Goal: Check status: Check status

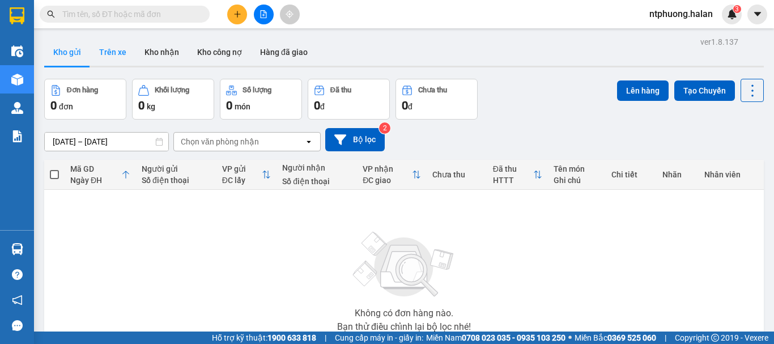
click at [114, 56] on button "Trên xe" at bounding box center [112, 52] width 45 height 27
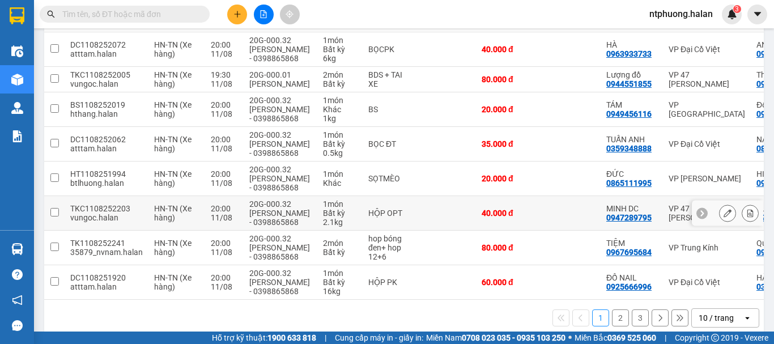
scroll to position [255, 0]
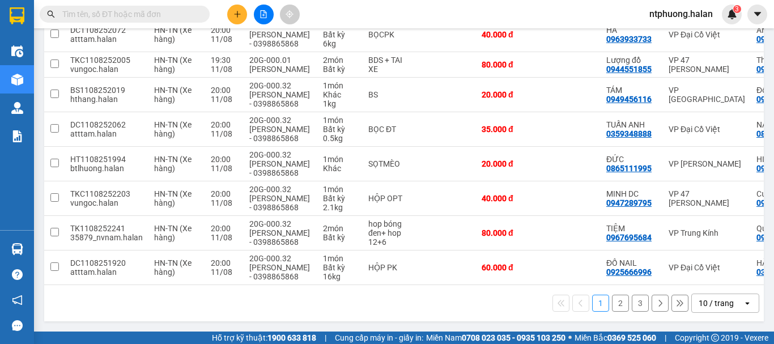
click at [614, 305] on button "2" at bounding box center [620, 303] width 17 height 17
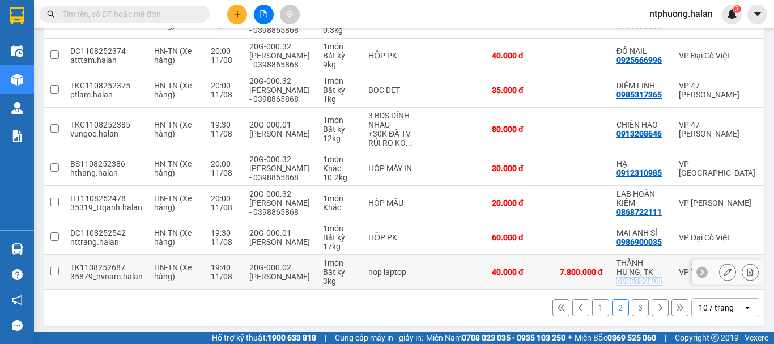
drag, startPoint x: 659, startPoint y: 281, endPoint x: 613, endPoint y: 280, distance: 46.5
click at [613, 280] on td "THÀNH HƯNG, TK 0986199408" at bounding box center [642, 272] width 62 height 35
checkbox input "true"
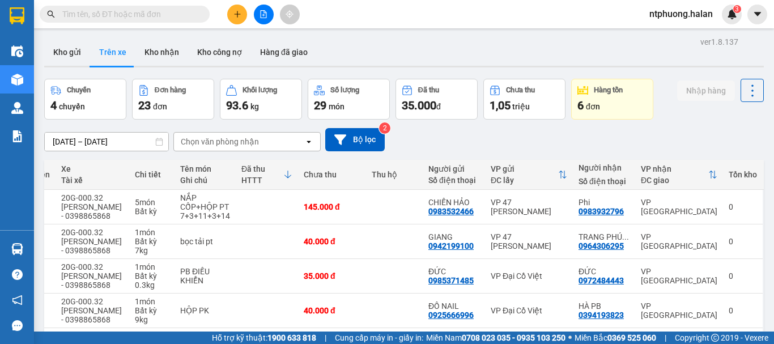
scroll to position [264, 0]
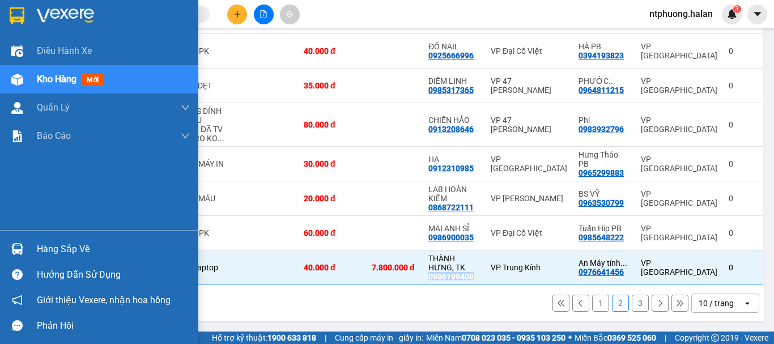
drag, startPoint x: 43, startPoint y: 247, endPoint x: 55, endPoint y: 244, distance: 12.2
click at [45, 247] on div "Hàng sắp về" at bounding box center [113, 249] width 153 height 17
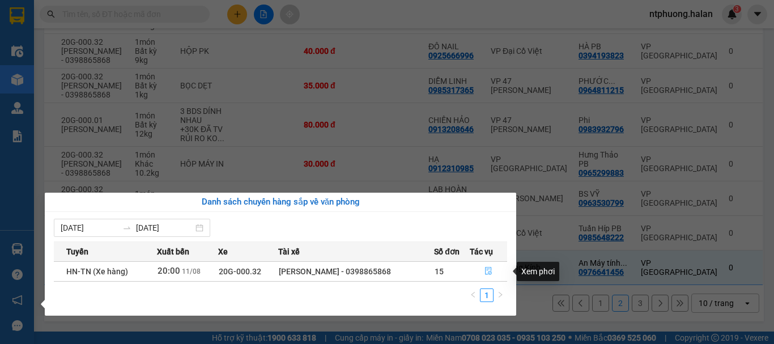
click at [486, 272] on icon "file-done" at bounding box center [488, 271] width 8 height 8
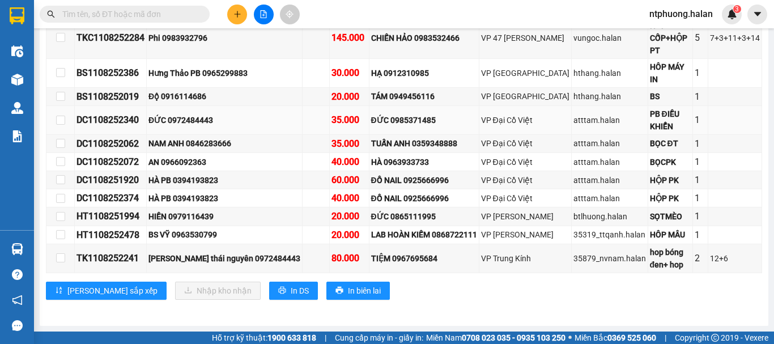
scroll to position [32, 0]
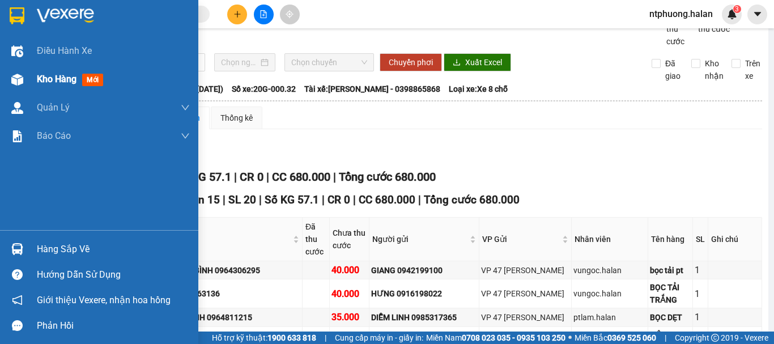
click at [50, 83] on span "Kho hàng" at bounding box center [57, 79] width 40 height 11
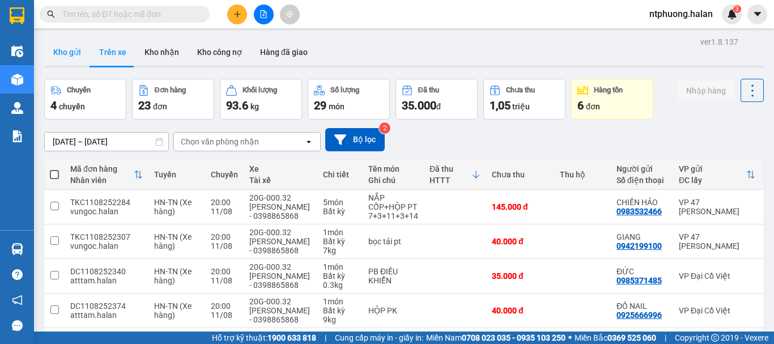
click at [56, 49] on button "Kho gửi" at bounding box center [67, 52] width 46 height 27
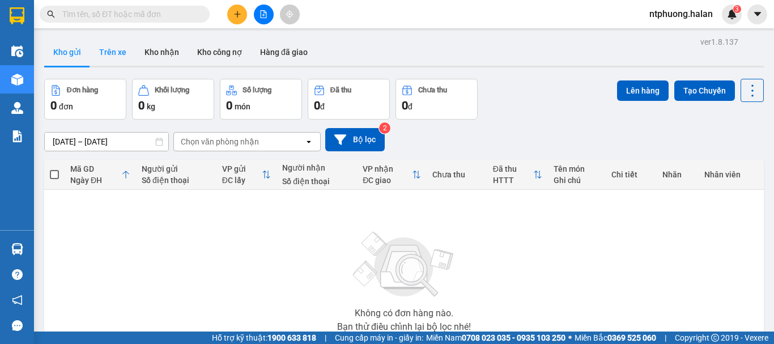
click at [109, 52] on button "Trên xe" at bounding box center [112, 52] width 45 height 27
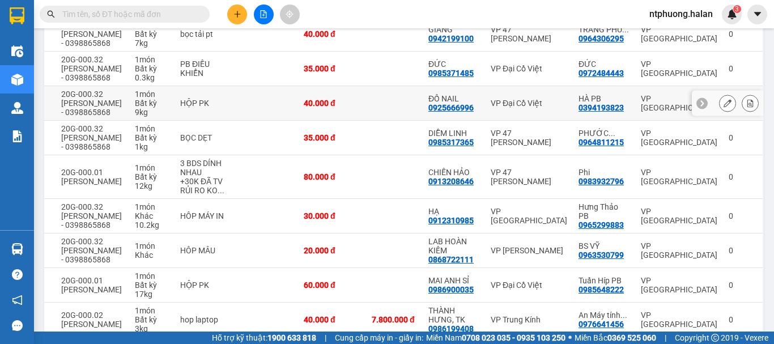
scroll to position [264, 0]
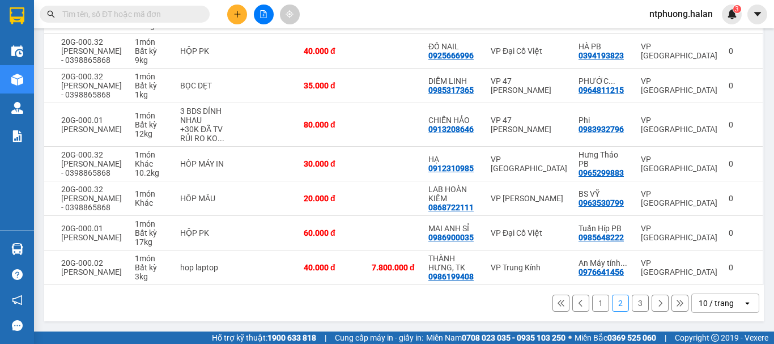
click at [633, 303] on button "3" at bounding box center [640, 303] width 17 height 17
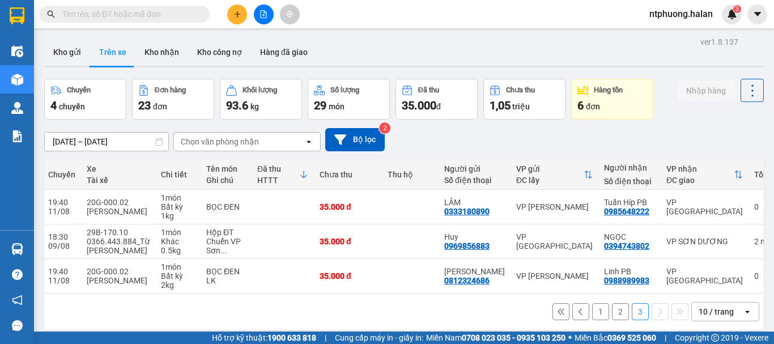
scroll to position [52, 0]
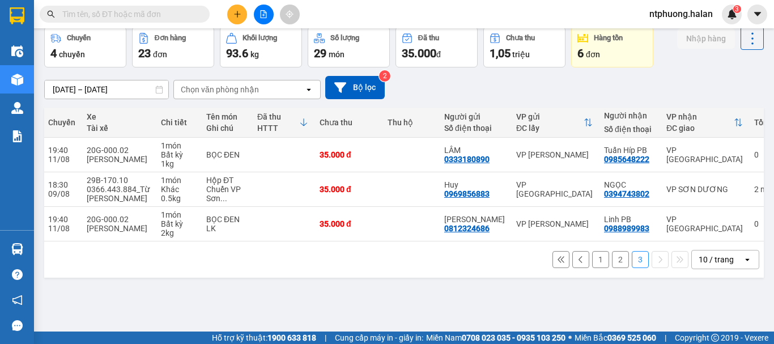
click at [594, 268] on button "1" at bounding box center [600, 259] width 17 height 17
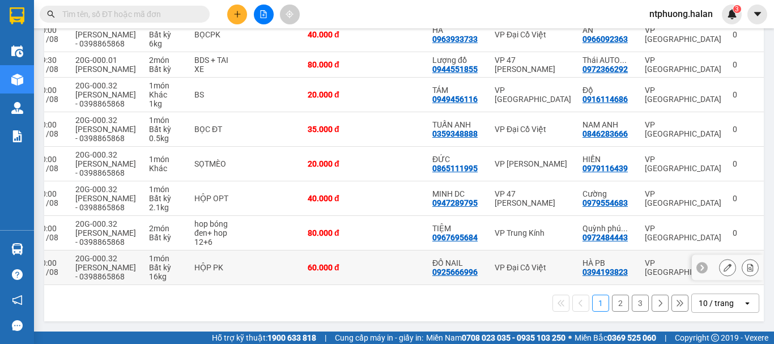
scroll to position [0, 0]
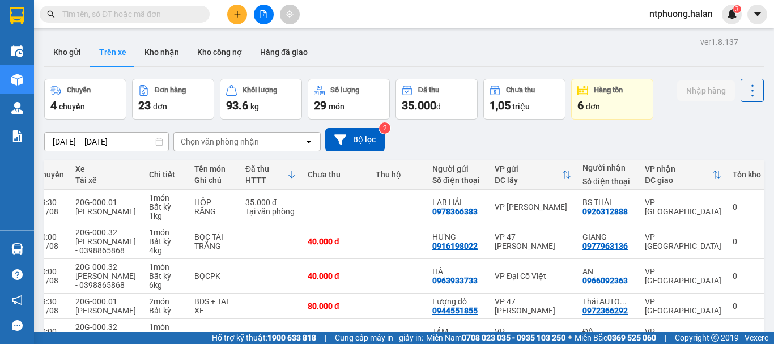
click at [117, 11] on input "text" at bounding box center [129, 14] width 134 height 12
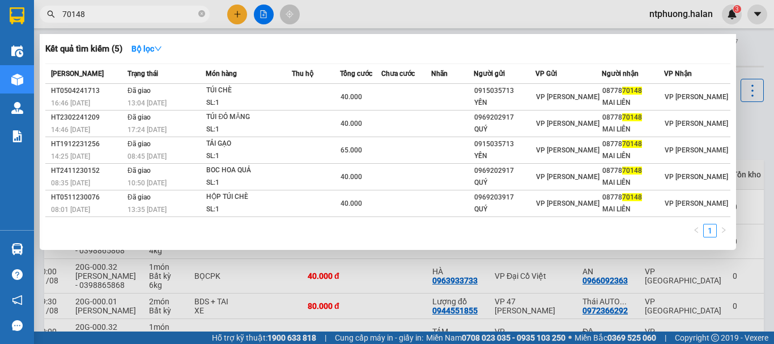
type input "701486"
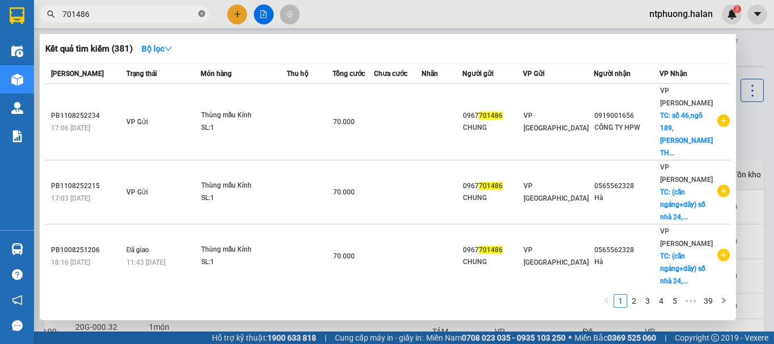
click at [201, 14] on icon "close-circle" at bounding box center [201, 13] width 7 height 7
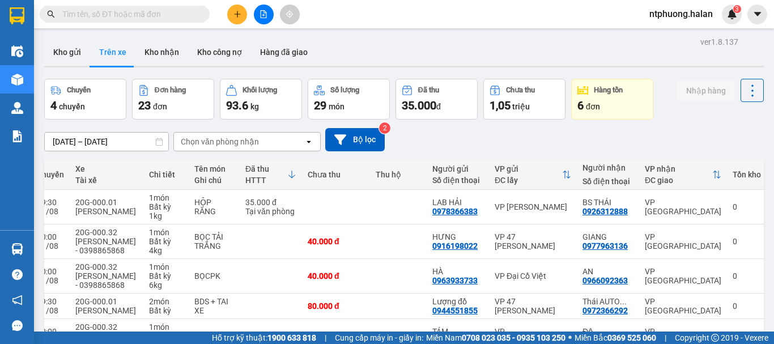
click at [173, 19] on input "text" at bounding box center [129, 14] width 134 height 12
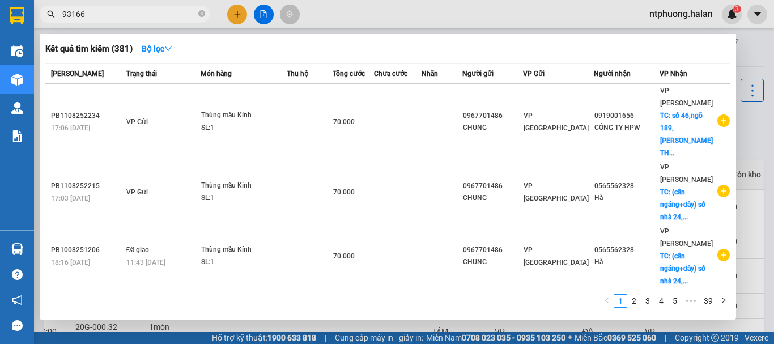
type input "931666"
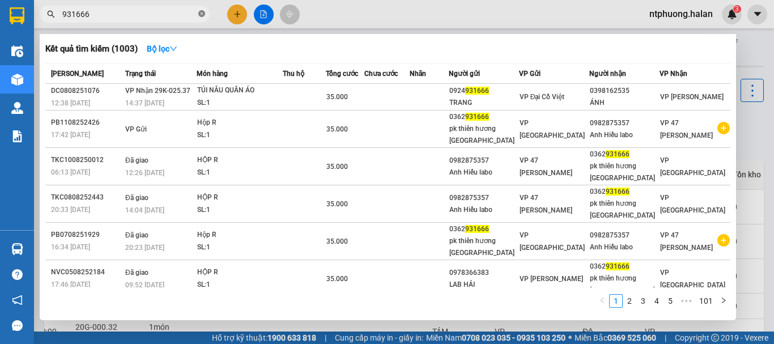
click at [203, 12] on icon "close-circle" at bounding box center [201, 13] width 7 height 7
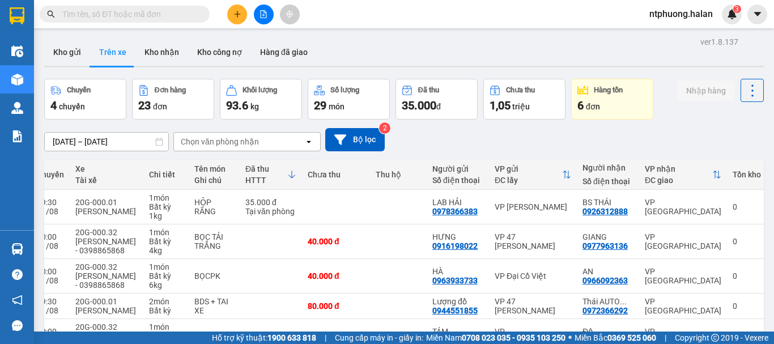
drag, startPoint x: 58, startPoint y: 47, endPoint x: 60, endPoint y: 78, distance: 30.7
click at [59, 47] on button "Kho gửi" at bounding box center [67, 52] width 46 height 27
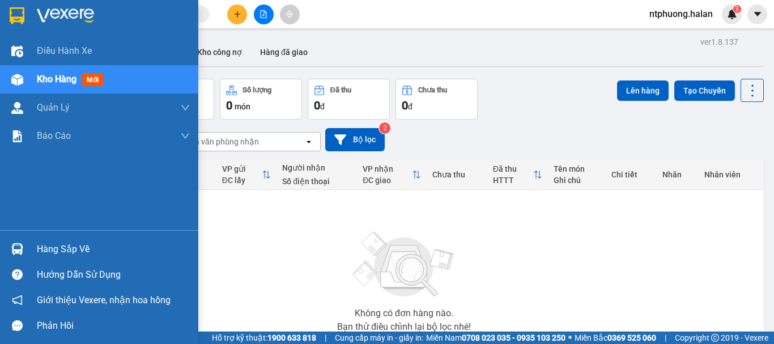
drag, startPoint x: 42, startPoint y: 253, endPoint x: 56, endPoint y: 253, distance: 13.6
click at [46, 253] on div "Hàng sắp về" at bounding box center [113, 249] width 153 height 17
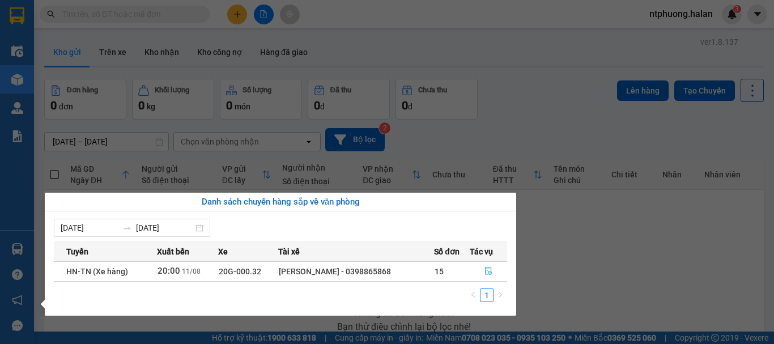
click at [640, 263] on section "Kết quả tìm kiếm ( 1003 ) Bộ lọc Mã ĐH Trạng thái Món hàng Thu hộ Tổng cước Chư…" at bounding box center [387, 172] width 774 height 344
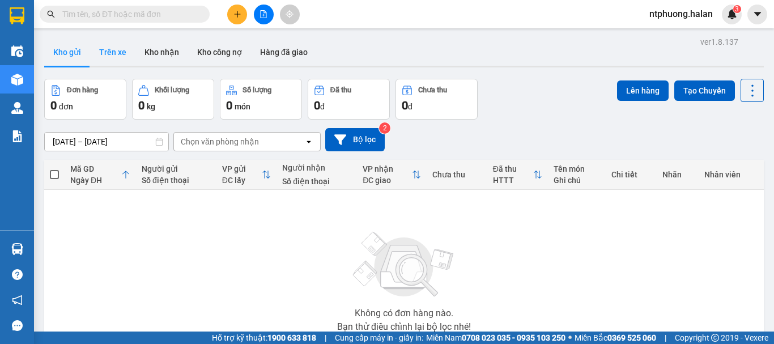
click at [107, 53] on button "Trên xe" at bounding box center [112, 52] width 45 height 27
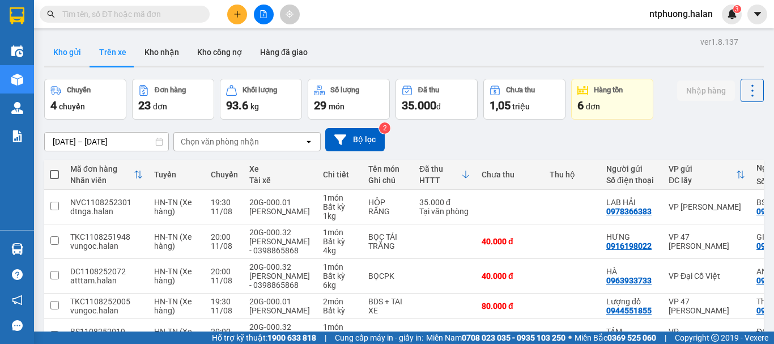
click at [61, 54] on button "Kho gửi" at bounding box center [67, 52] width 46 height 27
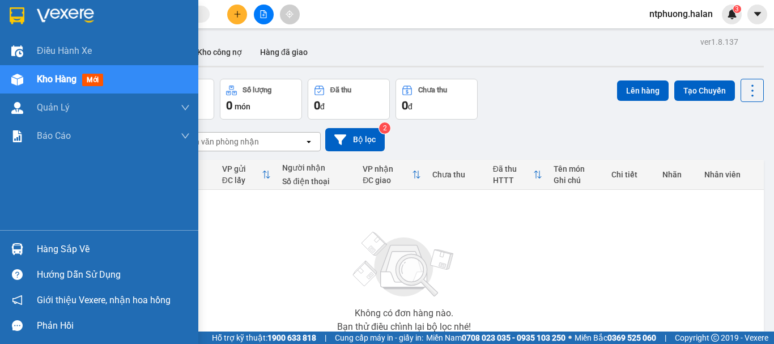
click at [59, 243] on div "Hàng sắp về" at bounding box center [113, 249] width 153 height 17
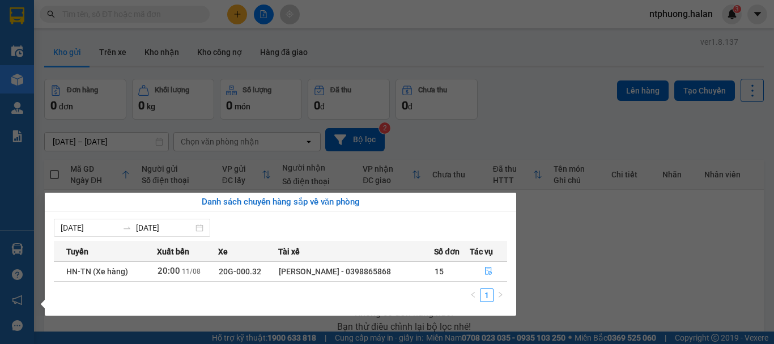
drag, startPoint x: 618, startPoint y: 279, endPoint x: 556, endPoint y: 266, distance: 63.1
click at [589, 273] on section "Kết quả tìm kiếm ( 1003 ) Bộ lọc Mã ĐH Trạng thái Món hàng Thu hộ Tổng cước Chư…" at bounding box center [387, 172] width 774 height 344
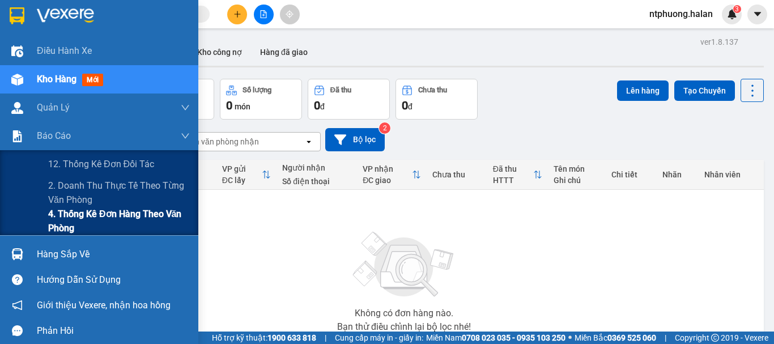
drag, startPoint x: 79, startPoint y: 229, endPoint x: 126, endPoint y: 220, distance: 47.9
click at [80, 229] on span "4. Thống kê đơn hàng theo văn phòng" at bounding box center [119, 221] width 142 height 28
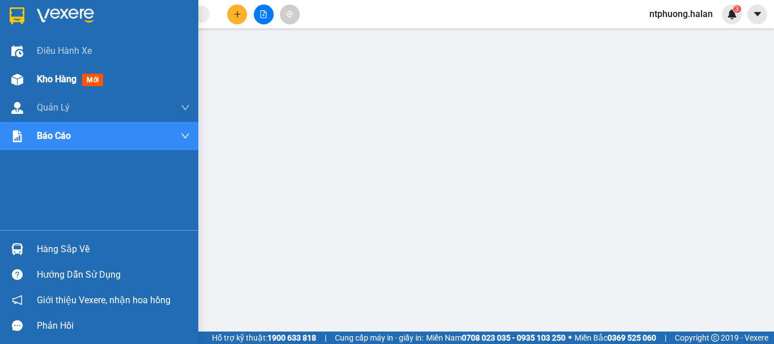
click at [57, 77] on span "Kho hàng" at bounding box center [57, 79] width 40 height 11
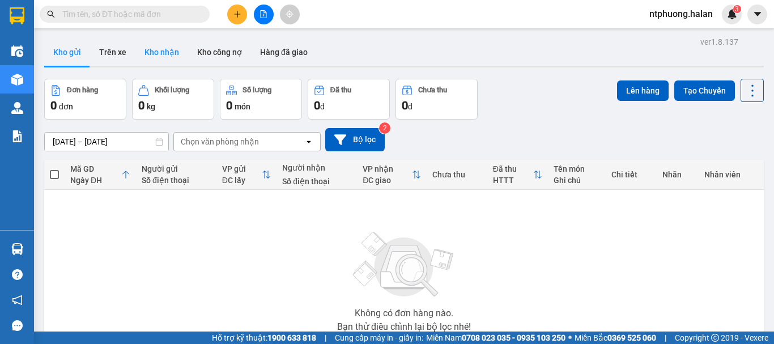
click at [164, 54] on button "Kho nhận" at bounding box center [161, 52] width 53 height 27
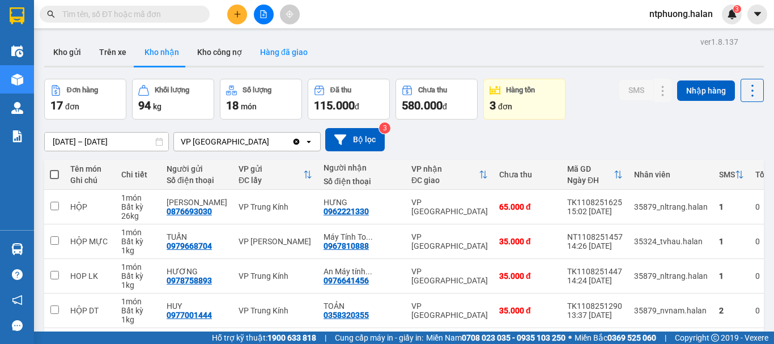
click at [280, 54] on button "Hàng đã giao" at bounding box center [284, 52] width 66 height 27
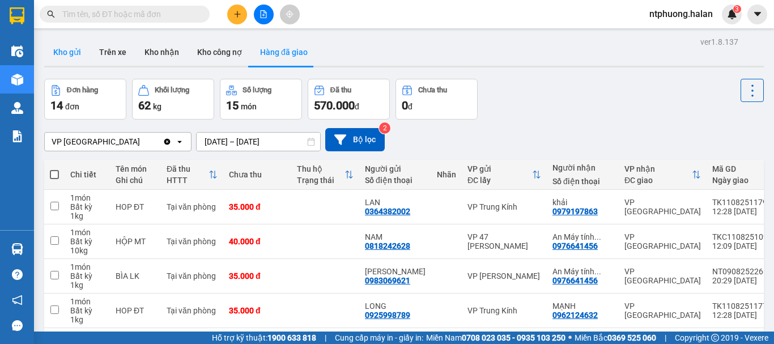
click at [52, 45] on button "Kho gửi" at bounding box center [67, 52] width 46 height 27
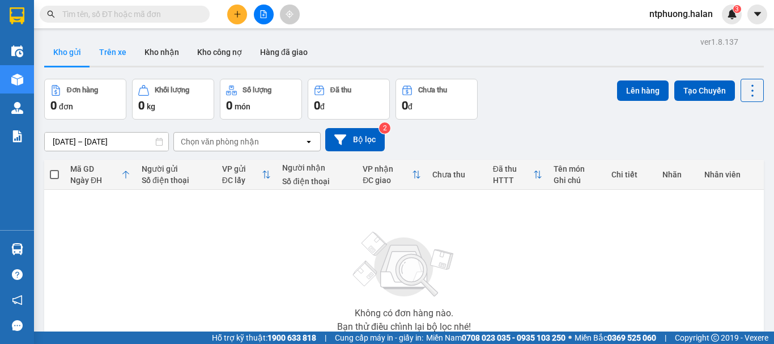
click at [112, 48] on button "Trên xe" at bounding box center [112, 52] width 45 height 27
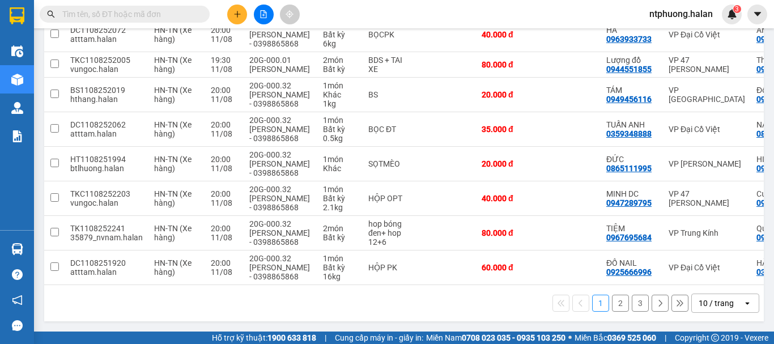
scroll to position [0, 178]
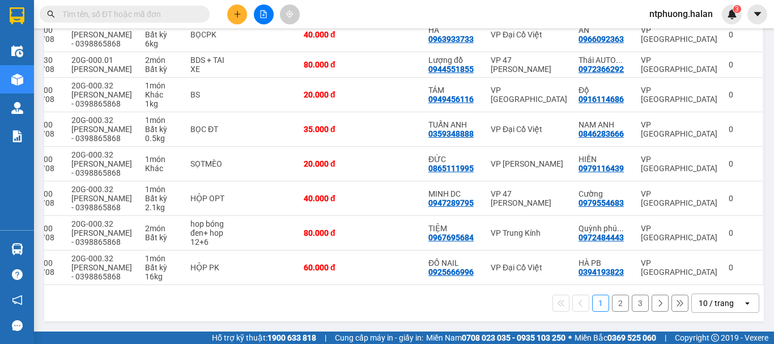
click at [614, 305] on button "2" at bounding box center [620, 303] width 17 height 17
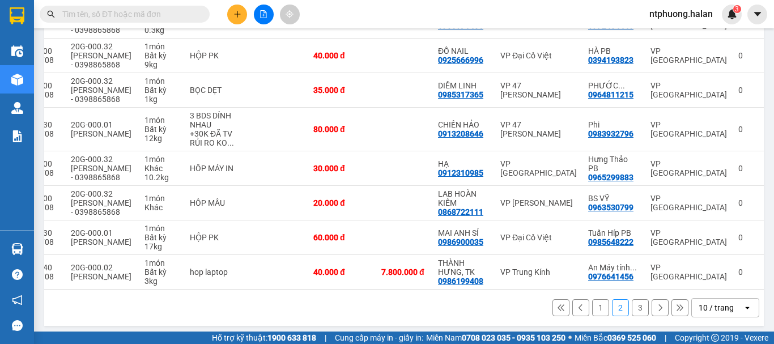
scroll to position [0, 0]
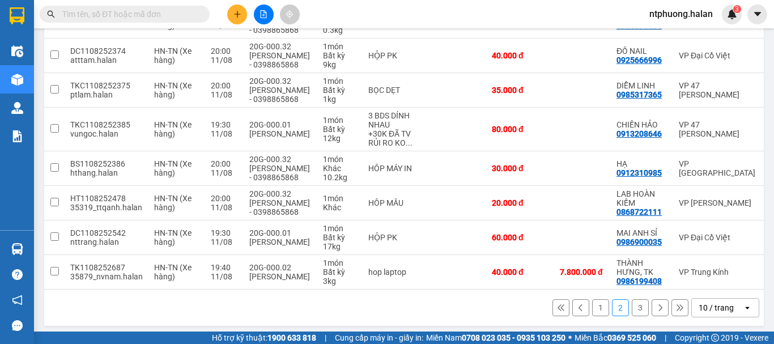
click at [596, 316] on button "1" at bounding box center [600, 307] width 17 height 17
